Goal: Check status: Check status

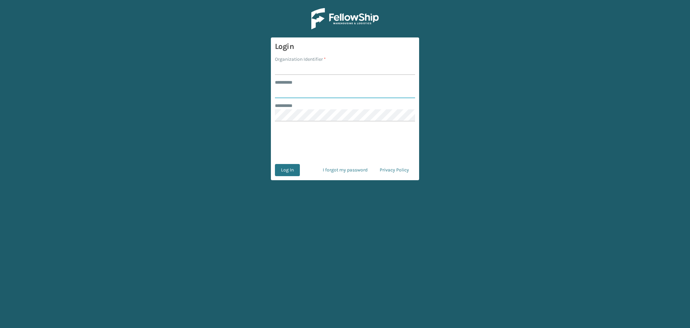
type input "******"
click at [306, 70] on input "Organization Identifier *" at bounding box center [345, 69] width 140 height 12
type input "LifeStyle"
click at [289, 169] on button "Log In" at bounding box center [287, 170] width 25 height 12
click at [292, 172] on button "Log In" at bounding box center [287, 170] width 25 height 12
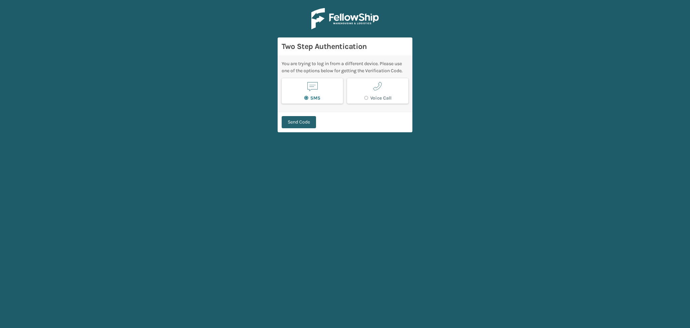
click at [306, 122] on button "Send Code" at bounding box center [299, 122] width 34 height 12
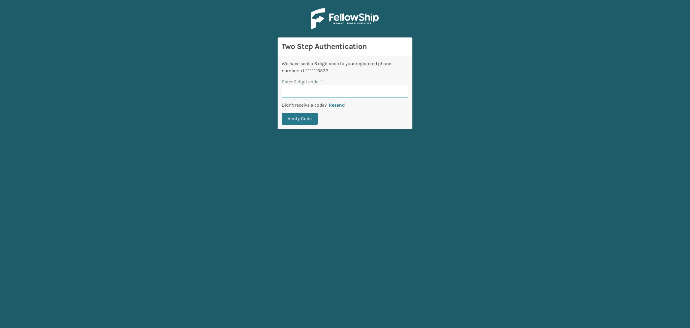
paste input "029059"
type input "029059"
click at [305, 119] on button "Verify Code" at bounding box center [300, 119] width 36 height 12
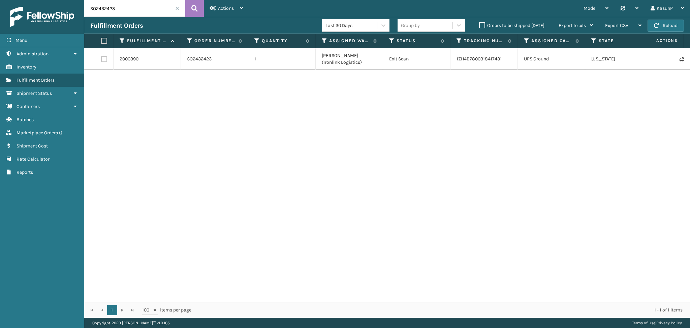
click at [109, 10] on input "SO2432423" at bounding box center [134, 8] width 101 height 17
paste input "367632"
click at [190, 12] on button at bounding box center [194, 8] width 19 height 17
click at [107, 10] on input "SO2367632" at bounding box center [134, 8] width 101 height 17
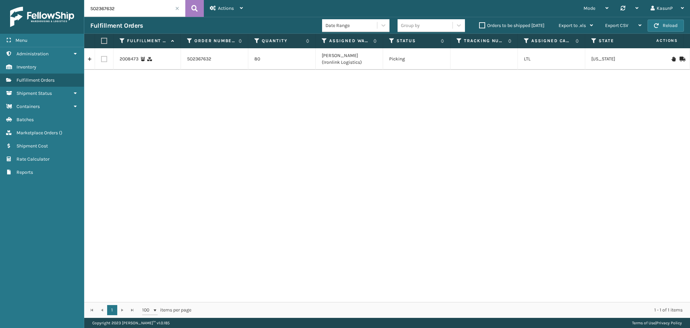
click at [107, 10] on input "SO2367632" at bounding box center [134, 8] width 101 height 17
paste input "3"
click at [197, 12] on icon at bounding box center [194, 8] width 6 height 10
click at [105, 8] on input "SO2367633" at bounding box center [134, 8] width 101 height 17
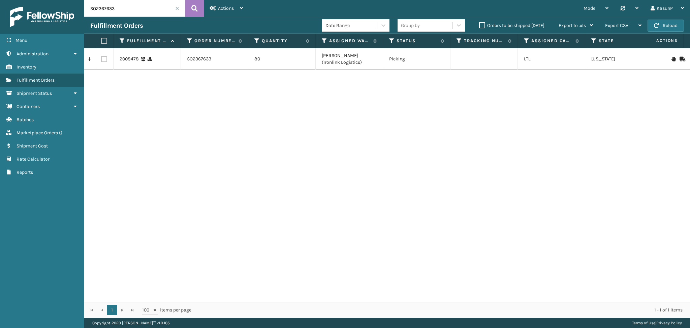
paste input "4"
click at [193, 12] on icon at bounding box center [194, 8] width 6 height 10
click at [107, 10] on input "SO2367634" at bounding box center [134, 8] width 101 height 17
paste input "8077"
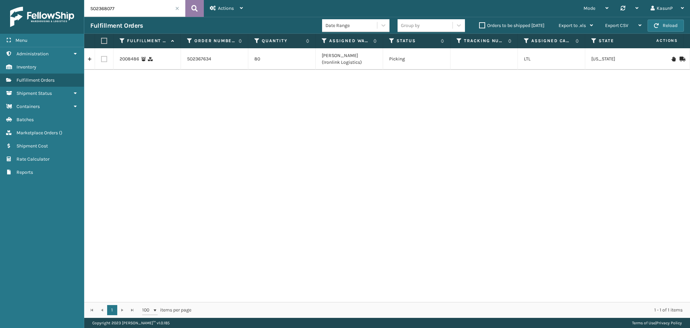
click at [194, 9] on icon at bounding box center [194, 8] width 6 height 10
click at [104, 11] on input "SO2368077" at bounding box center [134, 8] width 101 height 17
paste input "8"
click at [195, 9] on icon at bounding box center [194, 8] width 6 height 10
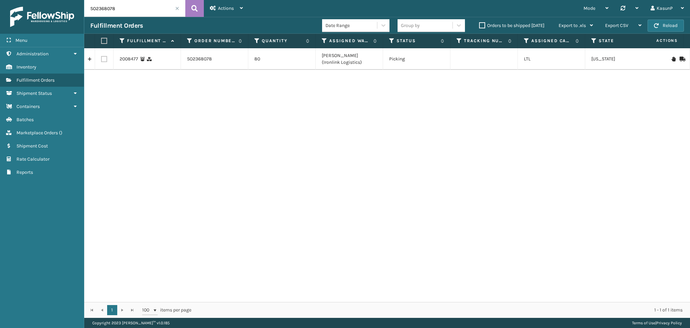
click at [95, 8] on input "SO2368078" at bounding box center [134, 8] width 101 height 17
paste input "9"
click at [197, 6] on icon at bounding box center [194, 8] width 6 height 10
click at [111, 12] on input "SO2368079" at bounding box center [134, 8] width 101 height 17
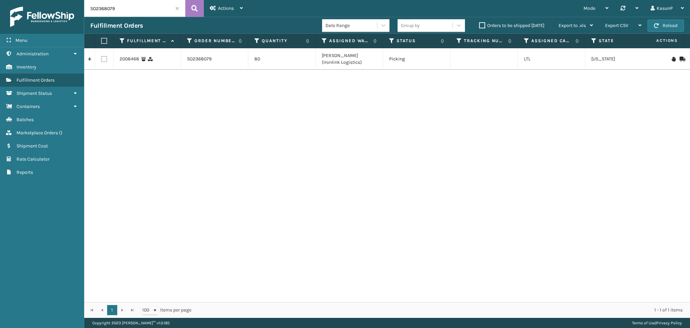
click at [111, 12] on input "SO2368079" at bounding box center [134, 8] width 101 height 17
paste input "137"
click at [198, 5] on button at bounding box center [194, 8] width 19 height 17
click at [92, 10] on input "SO2368137" at bounding box center [134, 8] width 101 height 17
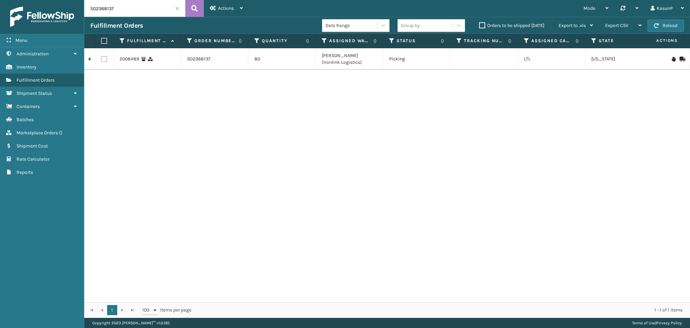
paste input "080"
click at [194, 12] on icon at bounding box center [194, 8] width 6 height 10
click at [110, 8] on input "SO2368080" at bounding box center [134, 8] width 101 height 17
paste input "1"
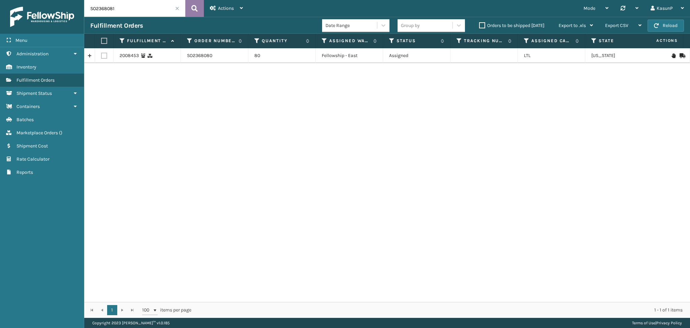
click at [199, 11] on button at bounding box center [194, 8] width 19 height 17
click at [110, 8] on input "SO2368081" at bounding box center [134, 8] width 101 height 17
paste input "2"
click at [193, 10] on icon at bounding box center [194, 8] width 6 height 10
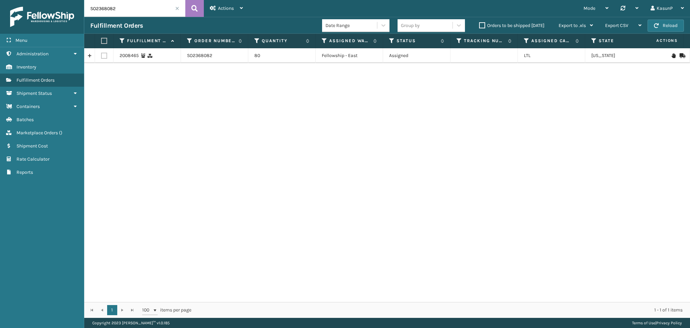
click at [106, 10] on input "SO2368082" at bounding box center [134, 8] width 101 height 17
paste input "138"
click at [194, 10] on icon at bounding box center [194, 8] width 6 height 10
click at [95, 5] on input "SO2368138" at bounding box center [134, 8] width 101 height 17
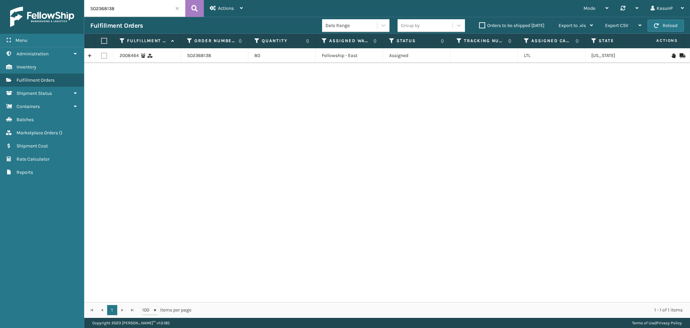
click at [95, 5] on input "SO2368138" at bounding box center [134, 8] width 101 height 17
paste input "9"
click at [198, 7] on icon at bounding box center [194, 8] width 6 height 10
click at [106, 9] on input "SO2368139" at bounding box center [134, 8] width 101 height 17
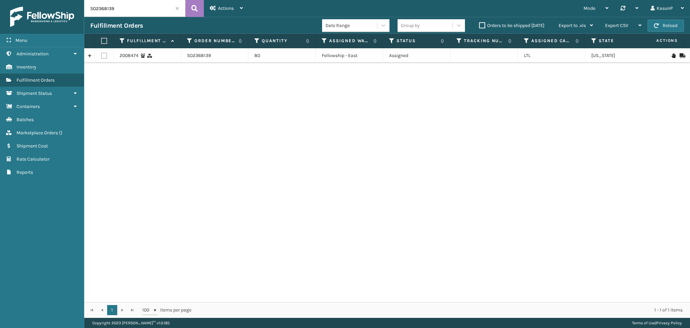
paste input "40"
click at [195, 11] on icon at bounding box center [194, 8] width 6 height 10
click at [105, 9] on input "SO2368140" at bounding box center [134, 8] width 101 height 17
paste input "[CREDIT_CARD_NUMBER]"
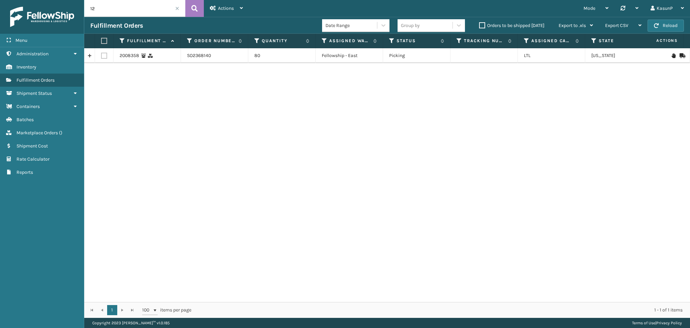
type input "1"
paste input "SO2433113"
type input "SO2433113"
click at [196, 7] on icon at bounding box center [194, 8] width 6 height 10
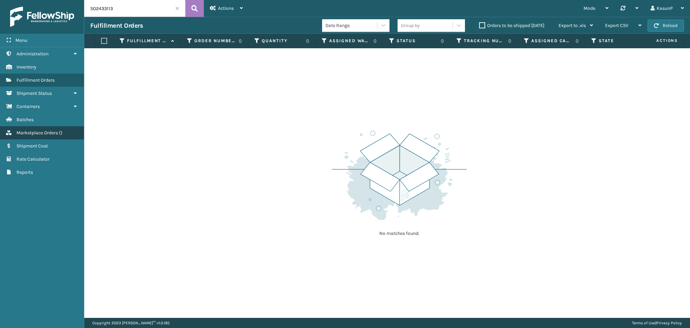
click at [51, 131] on span "Marketplace Orders" at bounding box center [37, 133] width 41 height 6
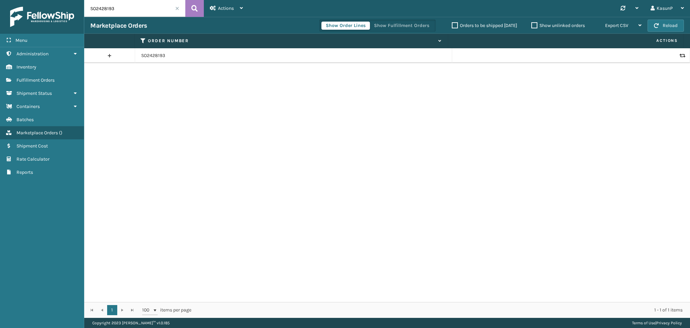
click at [102, 11] on input "SO2428193" at bounding box center [134, 8] width 101 height 17
click at [193, 5] on icon at bounding box center [194, 8] width 6 height 10
click at [108, 8] on input "SO2428193" at bounding box center [134, 8] width 101 height 17
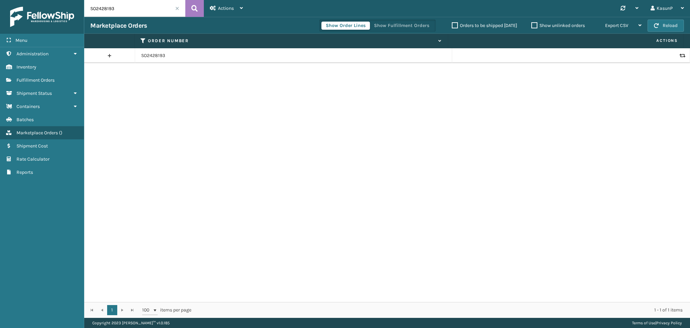
paste input "3311"
type input "SO2433113"
click at [190, 7] on button at bounding box center [194, 8] width 19 height 17
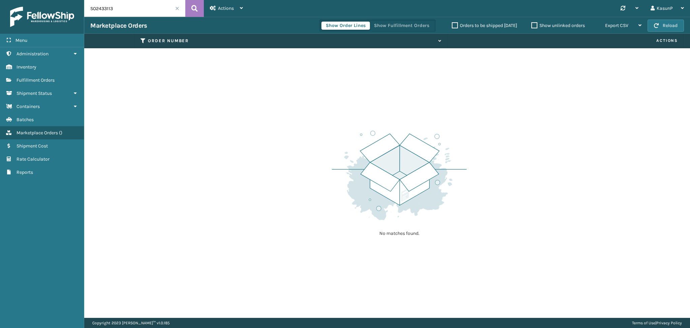
click at [100, 10] on input "SO2433113" at bounding box center [134, 8] width 101 height 17
click at [26, 79] on span "Fulfillment Orders" at bounding box center [36, 80] width 38 height 6
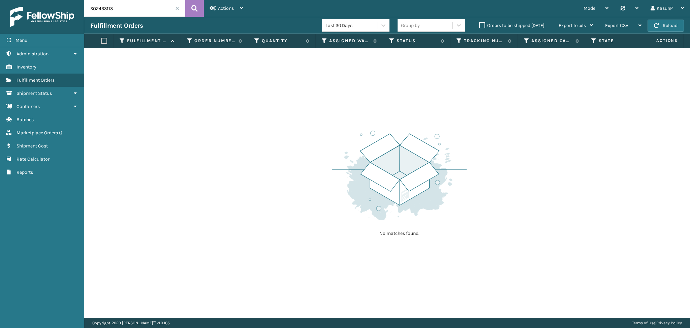
click at [102, 10] on input "SO2433113" at bounding box center [134, 8] width 101 height 17
paste input "2936"
click at [197, 6] on icon at bounding box center [194, 8] width 6 height 10
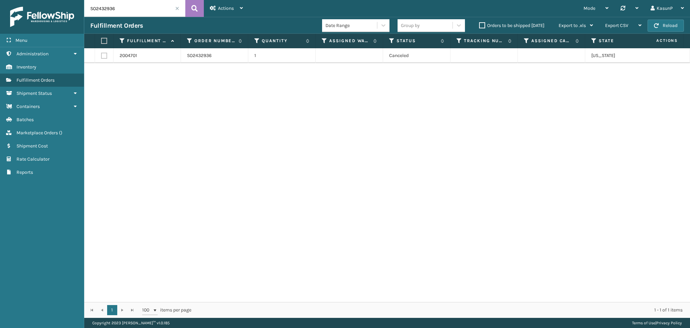
click at [110, 10] on input "SO2432936" at bounding box center [134, 8] width 101 height 17
paste input "368078"
type input "SO2368078"
click at [193, 10] on icon at bounding box center [194, 8] width 6 height 10
